Goal: Check status

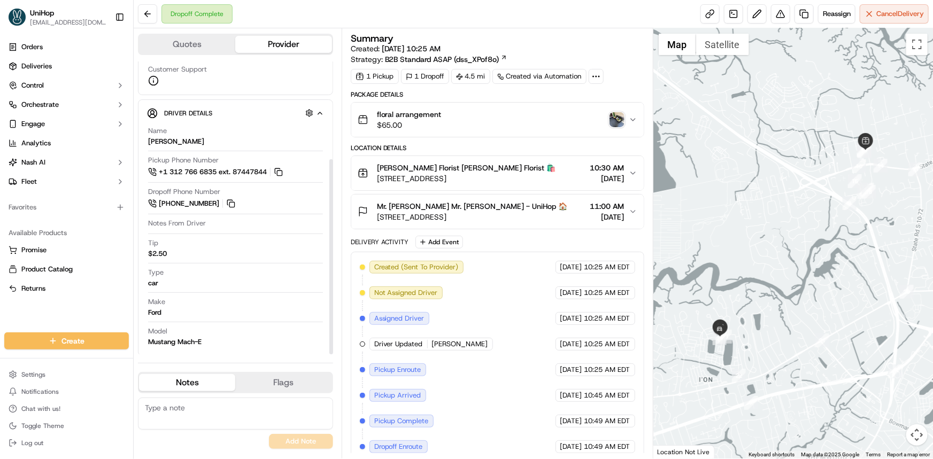
scroll to position [147, 0]
click at [546, 208] on span "Mr. [PERSON_NAME] Mr. [PERSON_NAME] - UniHop 🏠" at bounding box center [472, 206] width 191 height 11
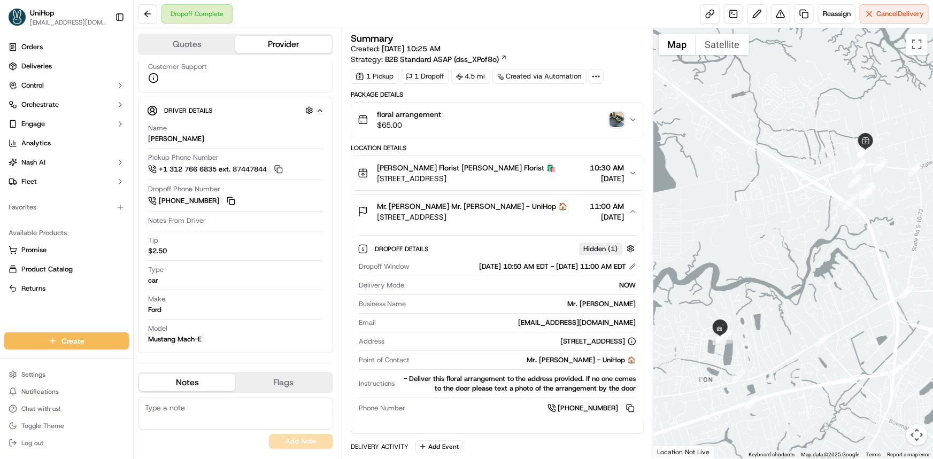
click at [546, 208] on span "Mr. [PERSON_NAME] Mr. [PERSON_NAME] - UniHop 🏠" at bounding box center [472, 206] width 191 height 11
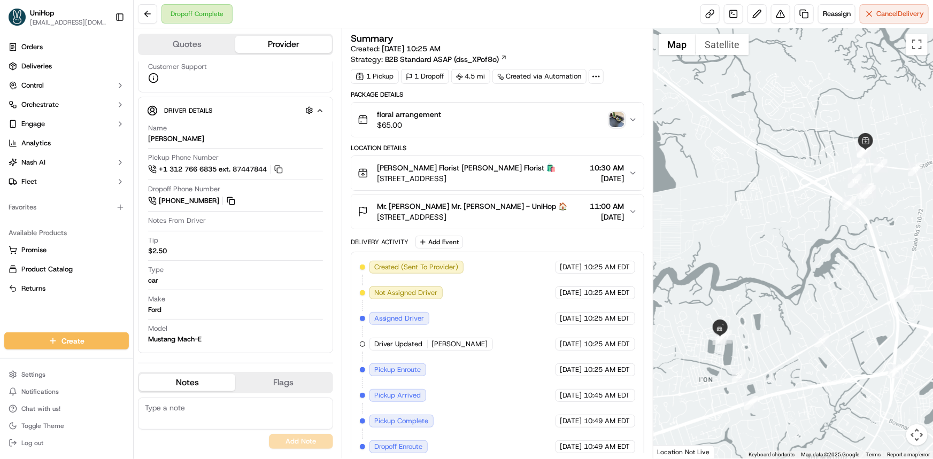
click at [546, 208] on span "Mr. [PERSON_NAME] Mr. [PERSON_NAME] - UniHop 🏠" at bounding box center [472, 206] width 191 height 11
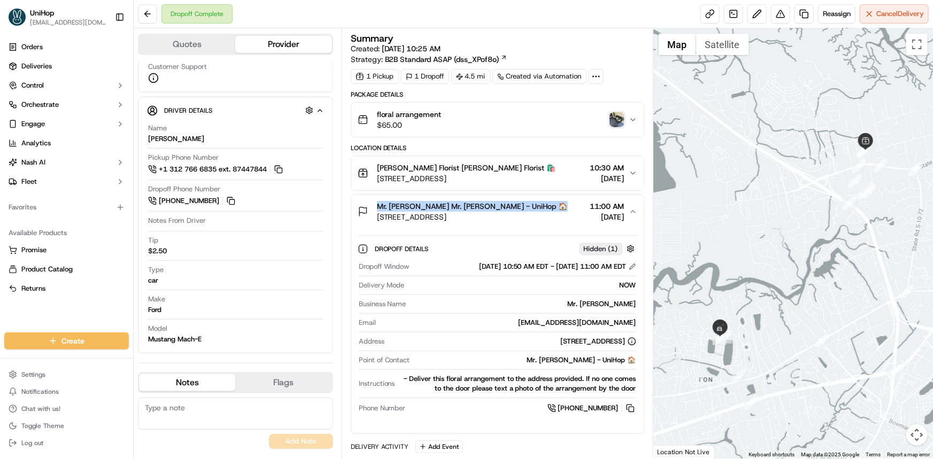
click at [546, 208] on span "Mr. [PERSON_NAME] Mr. [PERSON_NAME] - UniHop 🏠" at bounding box center [472, 206] width 191 height 11
click at [552, 115] on div "floral arrangement $65.00" at bounding box center [493, 119] width 271 height 21
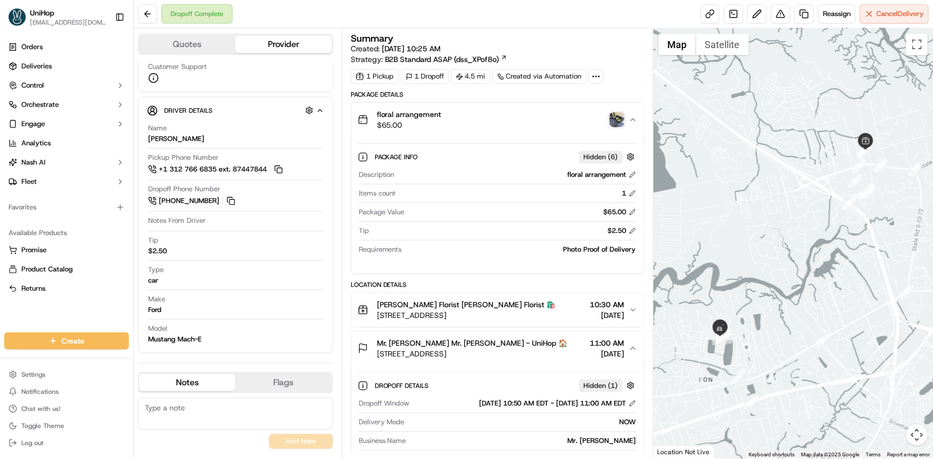
click at [611, 113] on img "button" at bounding box center [616, 119] width 15 height 15
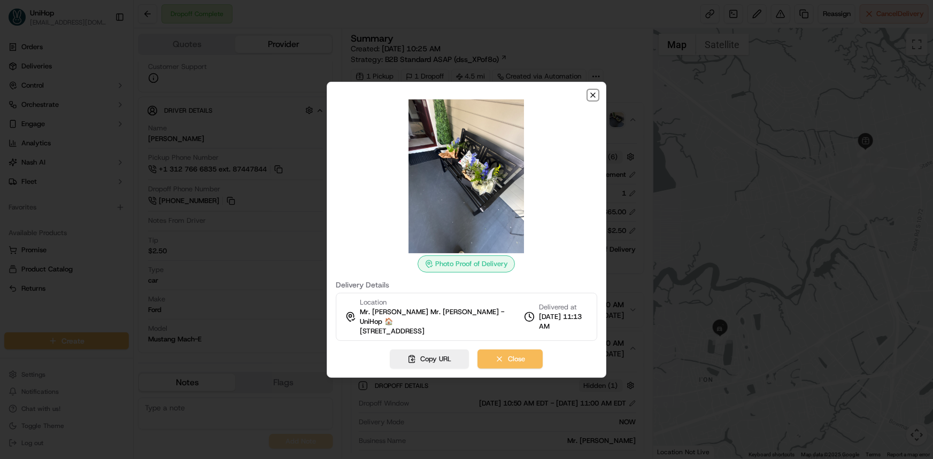
click at [594, 99] on icon "button" at bounding box center [593, 95] width 9 height 9
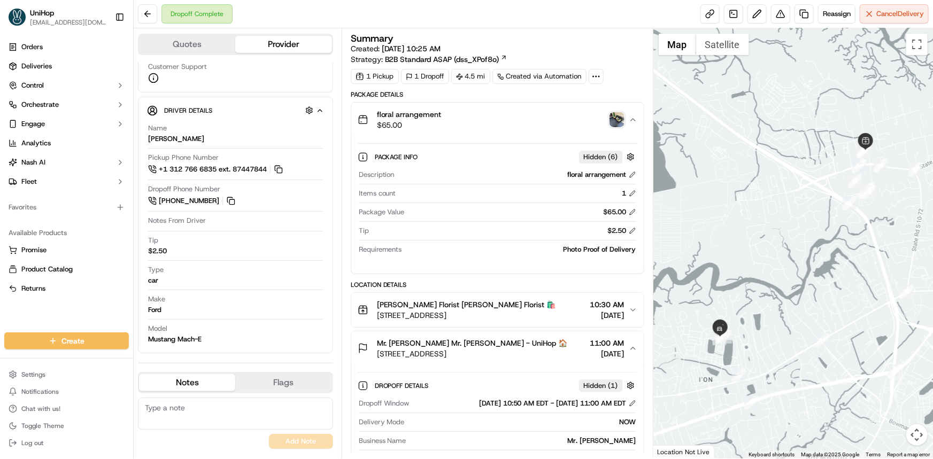
click at [637, 121] on icon "button" at bounding box center [633, 119] width 9 height 9
